Goal: Understand process/instructions: Learn how to perform a task or action

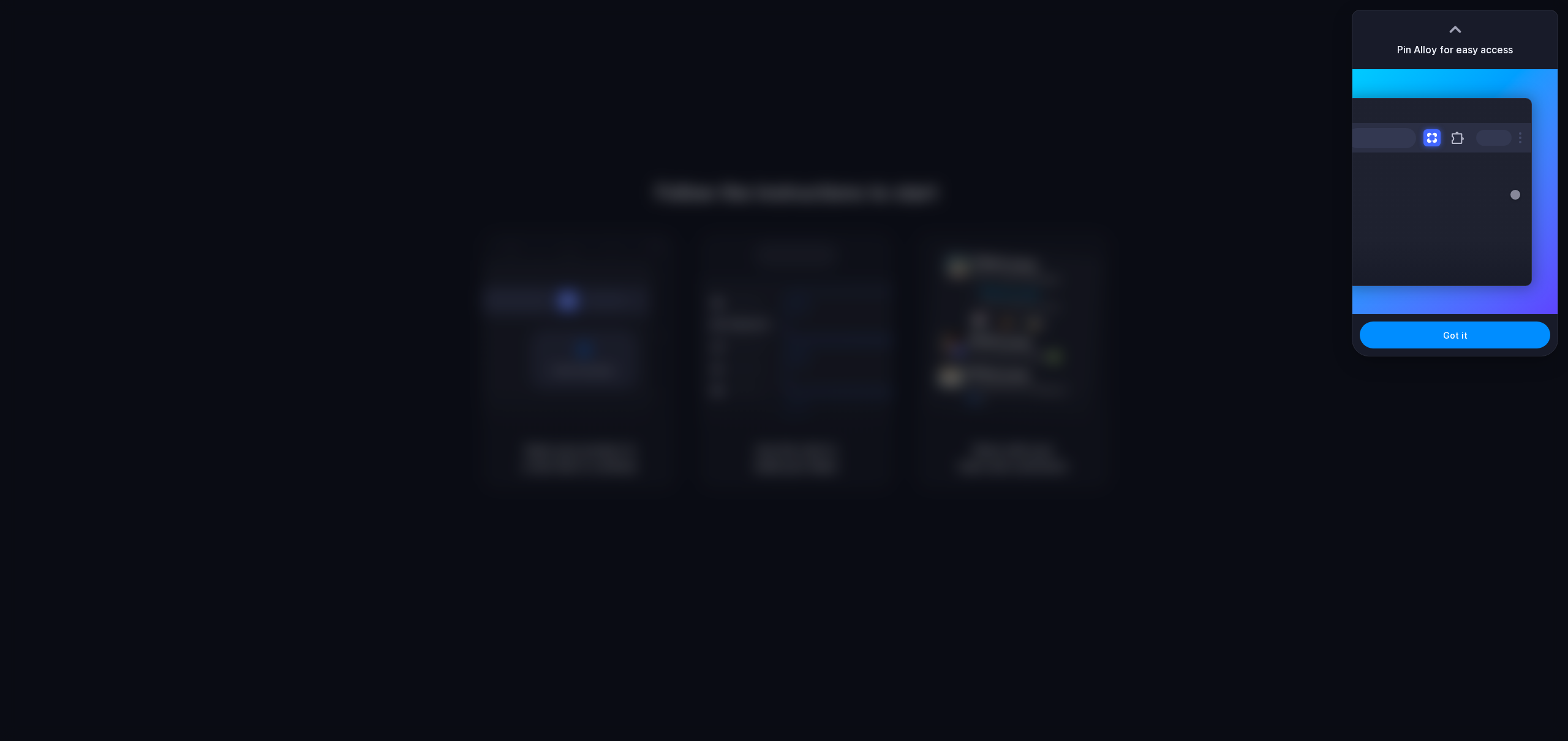
click at [1452, 24] on div at bounding box center [1455, 29] width 18 height 18
click at [1462, 342] on button "Got it" at bounding box center [1454, 335] width 190 height 27
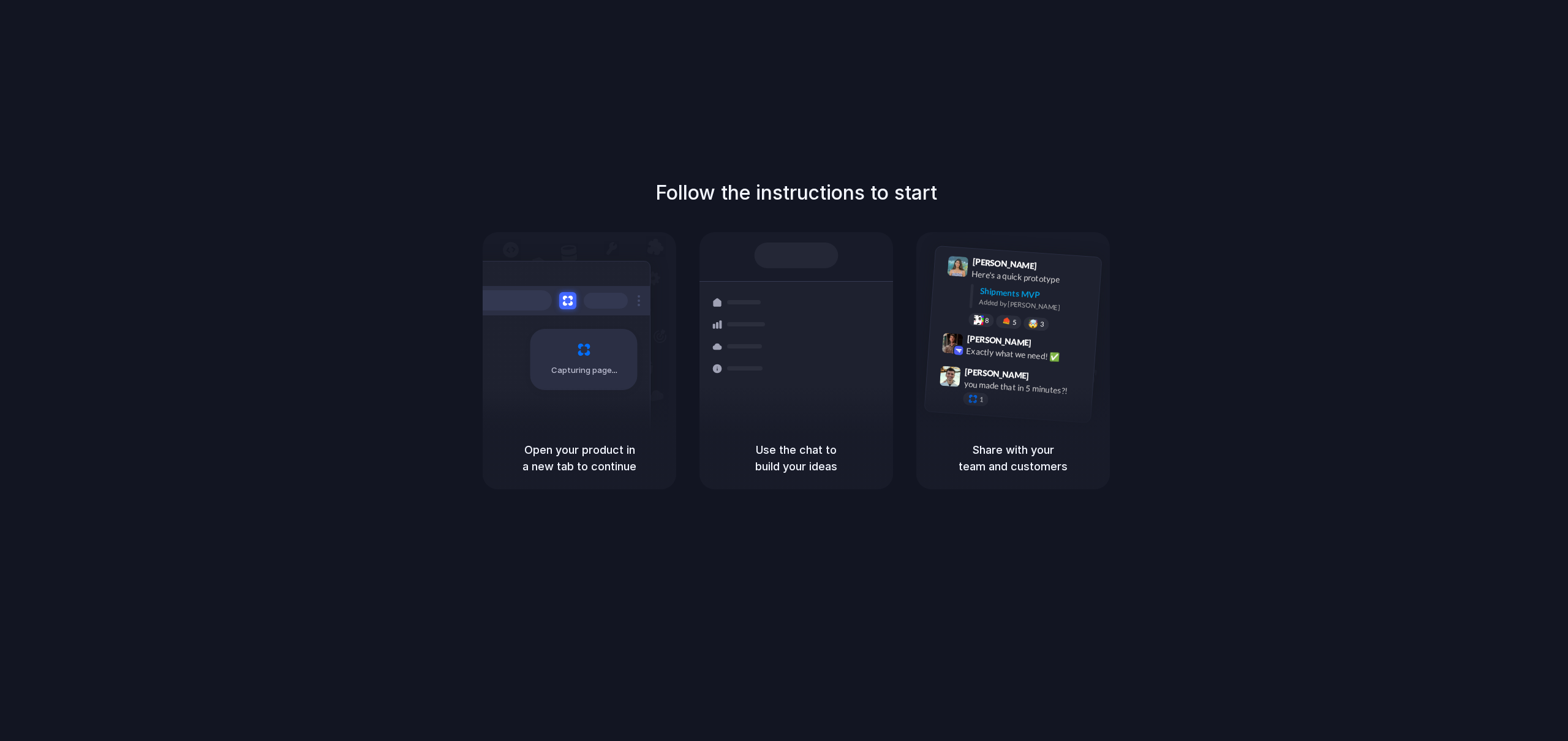
click at [592, 410] on div "Capturing page" at bounding box center [558, 355] width 185 height 188
click at [1161, 124] on div "Follow the instructions to start Capturing page Open your product in a new tab …" at bounding box center [796, 382] width 1592 height 765
